Goal: Transaction & Acquisition: Purchase product/service

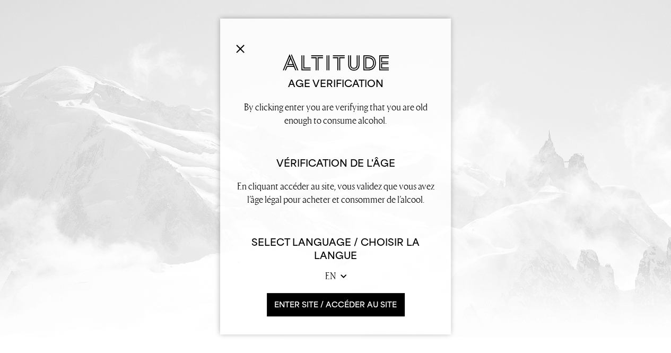
click at [298, 302] on button "ENTER SITE / accéder au site" at bounding box center [335, 304] width 137 height 23
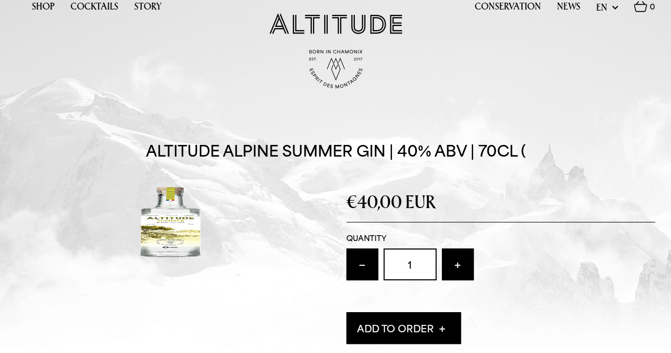
scroll to position [9, 0]
click at [173, 208] on img at bounding box center [170, 222] width 309 height 80
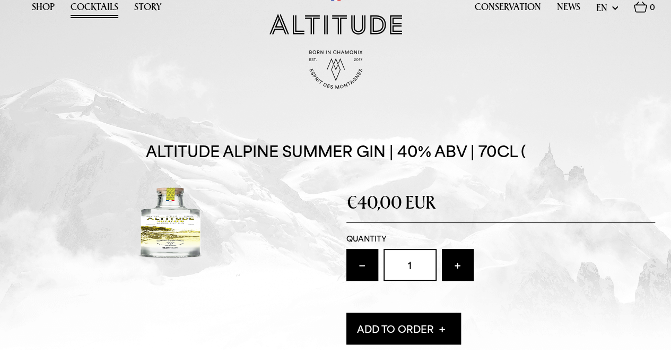
scroll to position [0, 0]
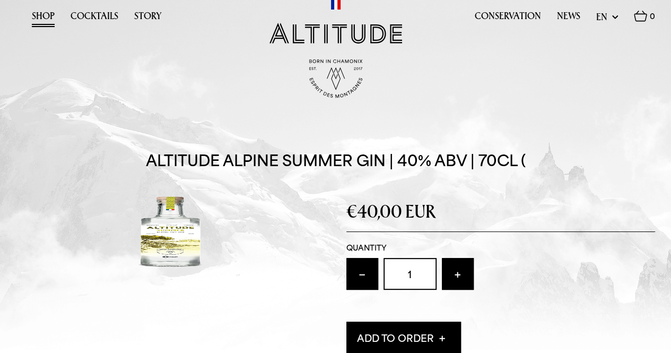
click at [40, 15] on link "Shop" at bounding box center [43, 19] width 23 height 16
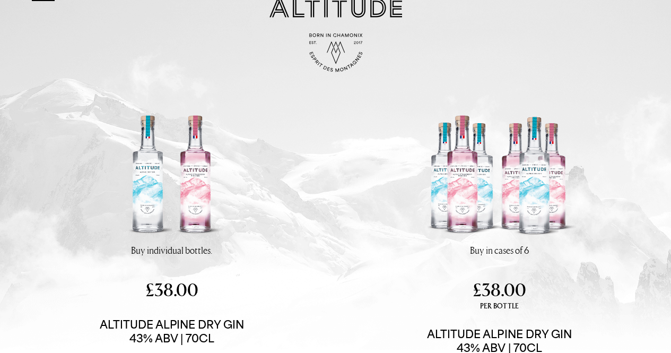
scroll to position [23, 0]
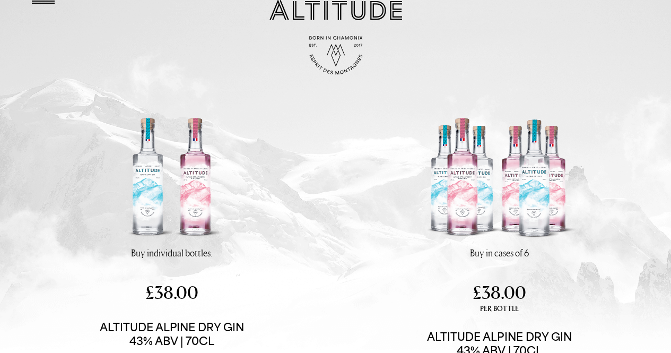
click at [179, 171] on img at bounding box center [171, 179] width 159 height 134
